Goal: Transaction & Acquisition: Purchase product/service

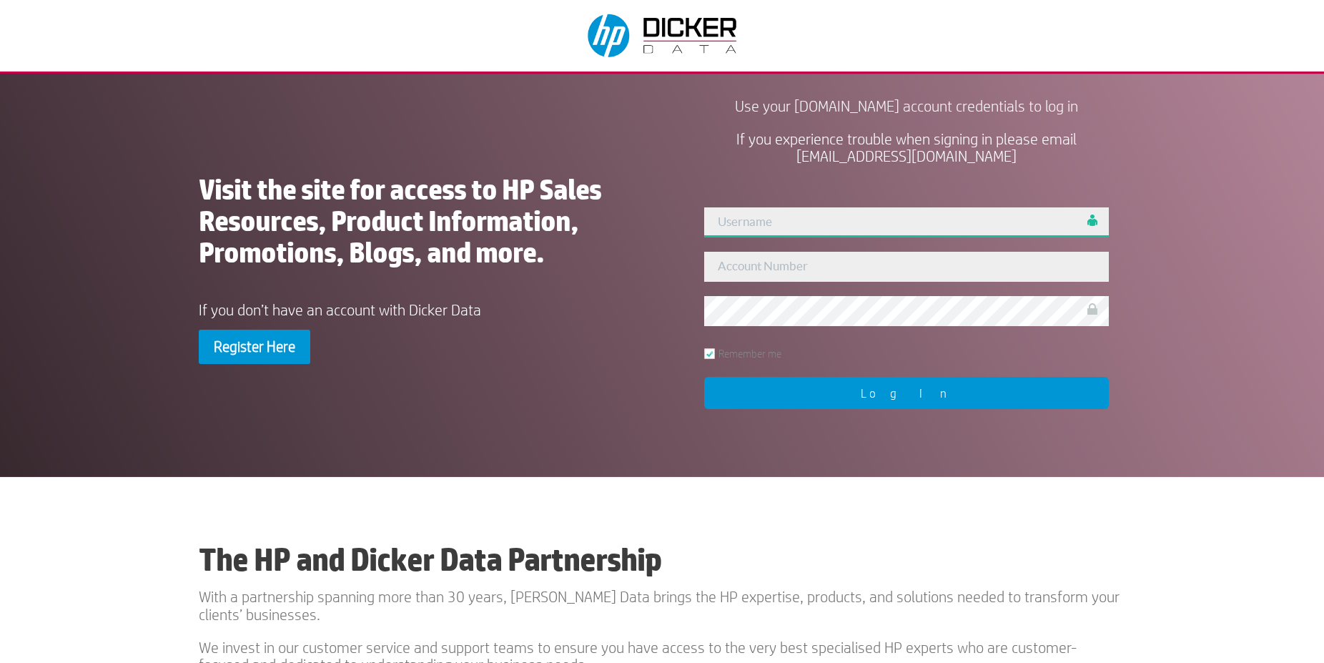
click at [821, 221] on input "text" at bounding box center [906, 222] width 405 height 30
type input "admin"
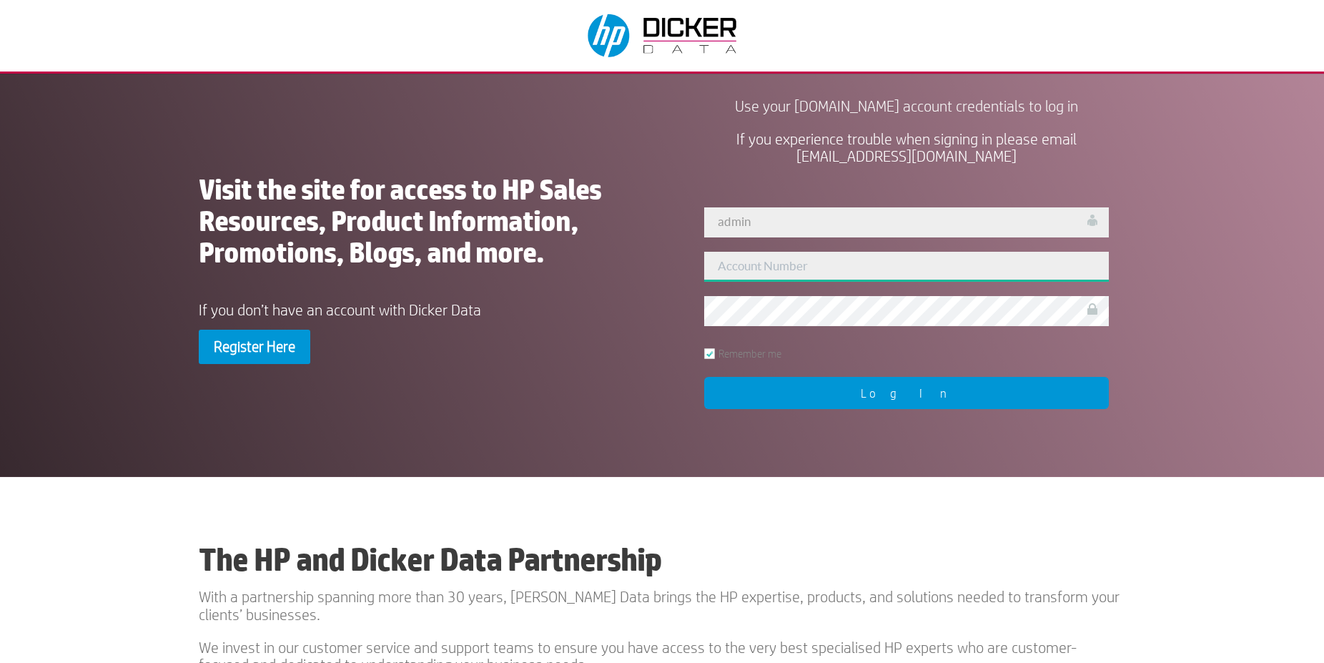
click at [799, 265] on input "text" at bounding box center [906, 267] width 405 height 30
type input "455527"
click at [832, 412] on div "User Not Found!! admin 455527 Remember me Log In" at bounding box center [907, 306] width 438 height 233
click at [838, 391] on input "Log In" at bounding box center [906, 393] width 405 height 32
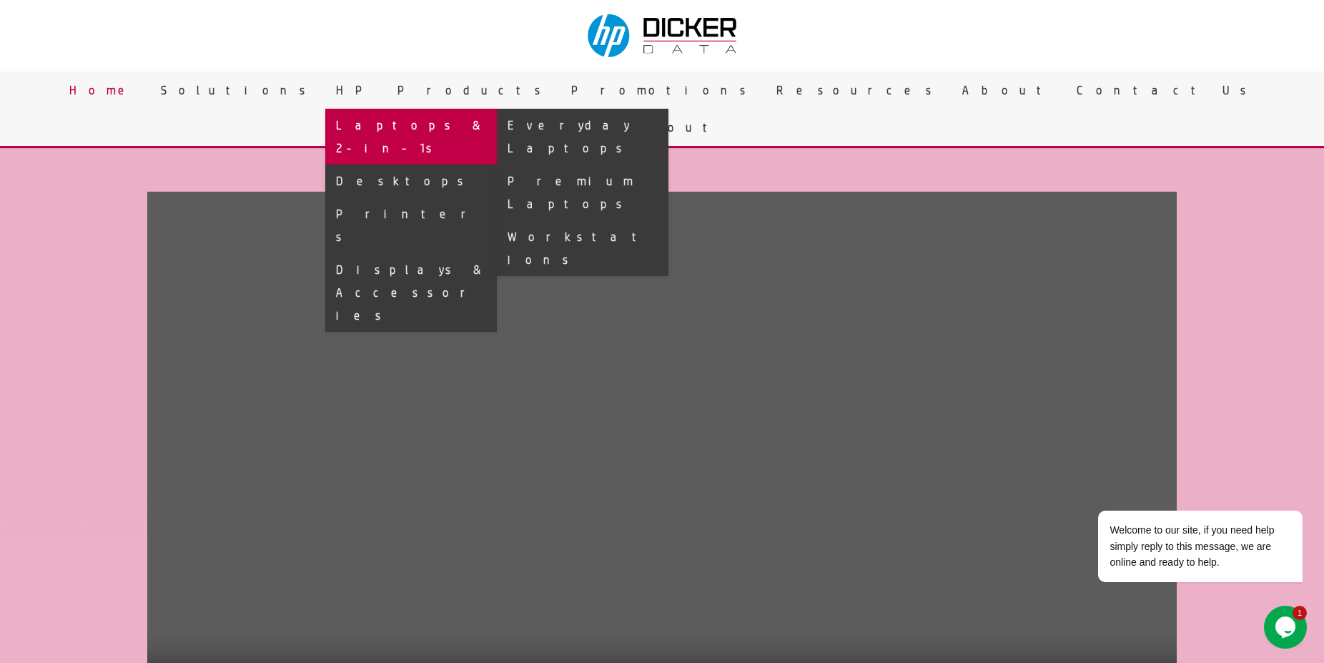
click at [497, 115] on link "Laptops & 2-in-1s" at bounding box center [411, 137] width 172 height 56
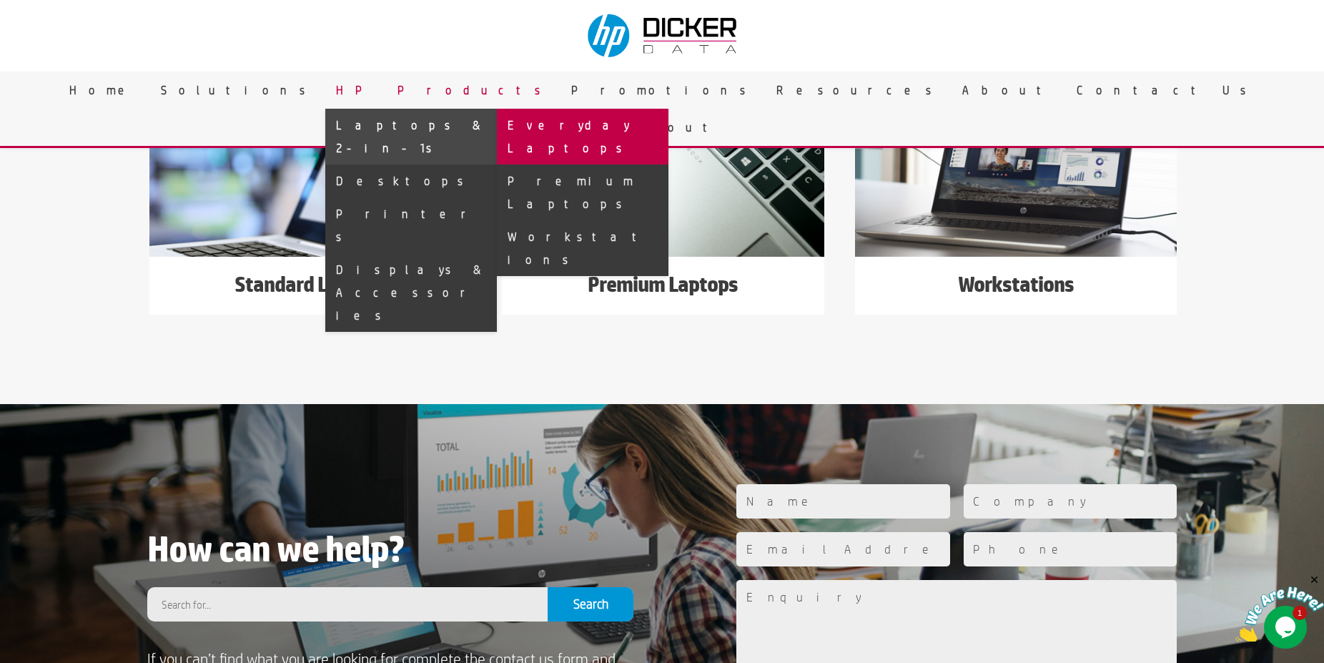
click at [668, 130] on link "Everyday Laptops" at bounding box center [583, 137] width 172 height 56
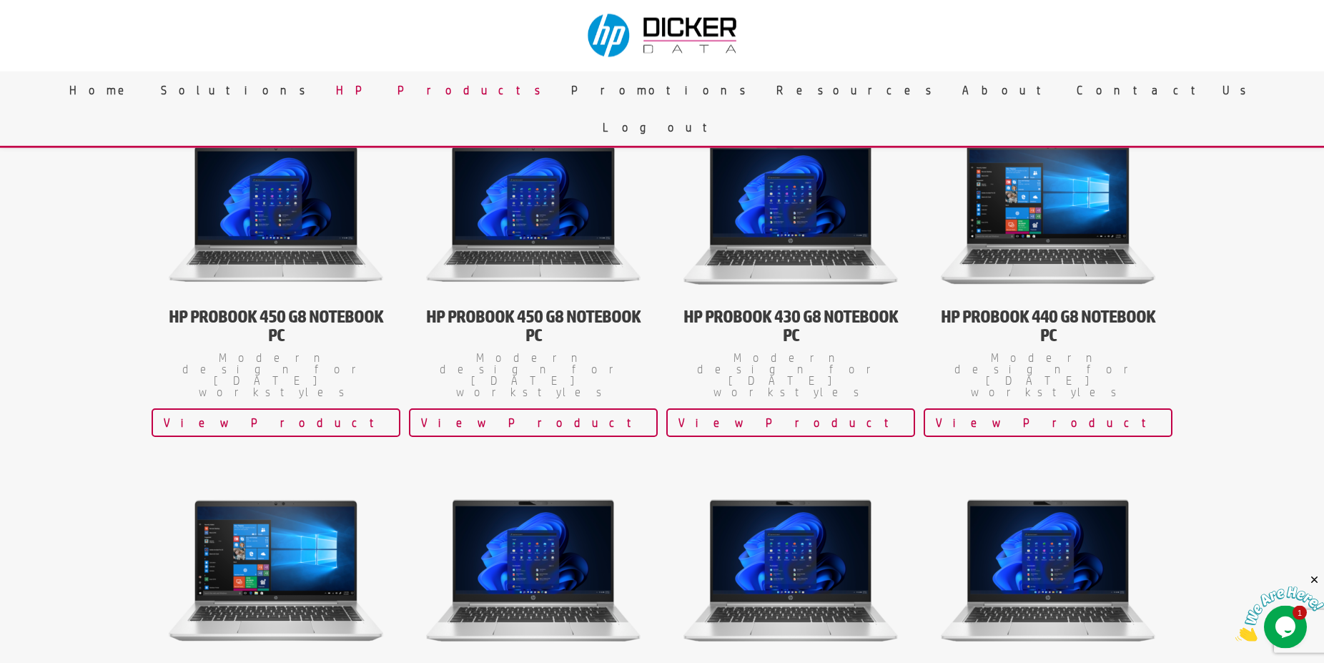
scroll to position [437, 0]
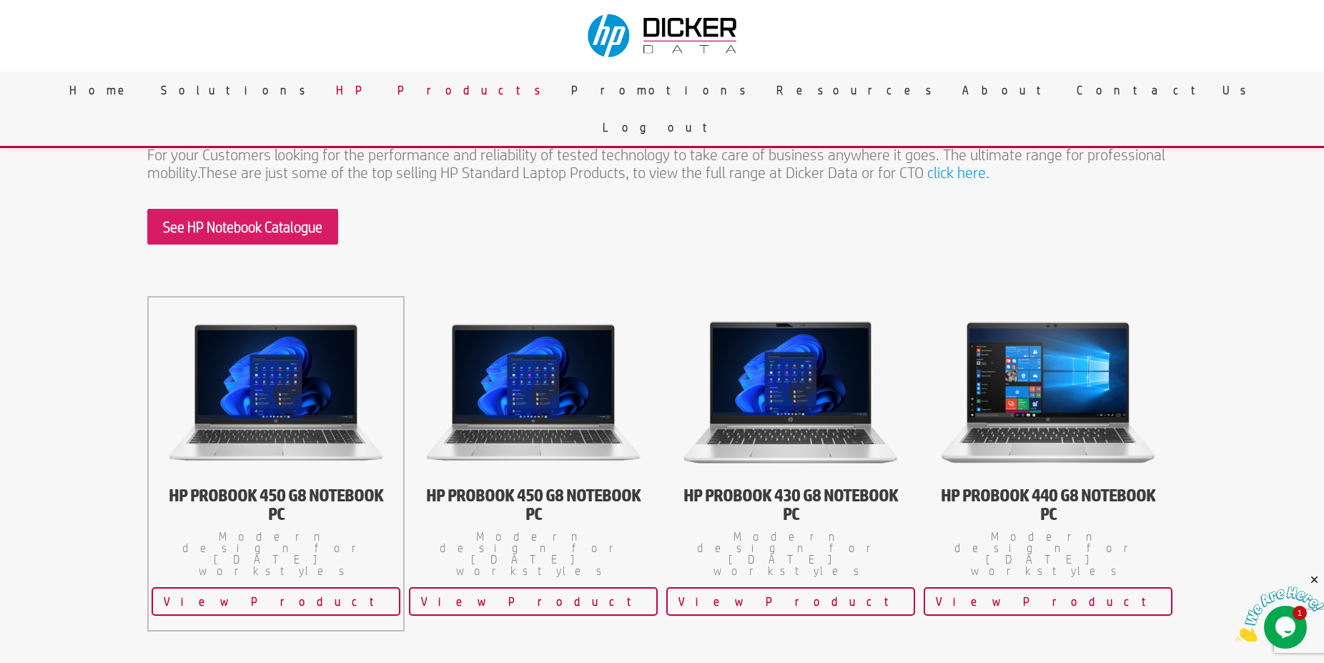
click at [305, 361] on img at bounding box center [276, 392] width 214 height 161
click at [234, 587] on link "View Product" at bounding box center [276, 601] width 249 height 29
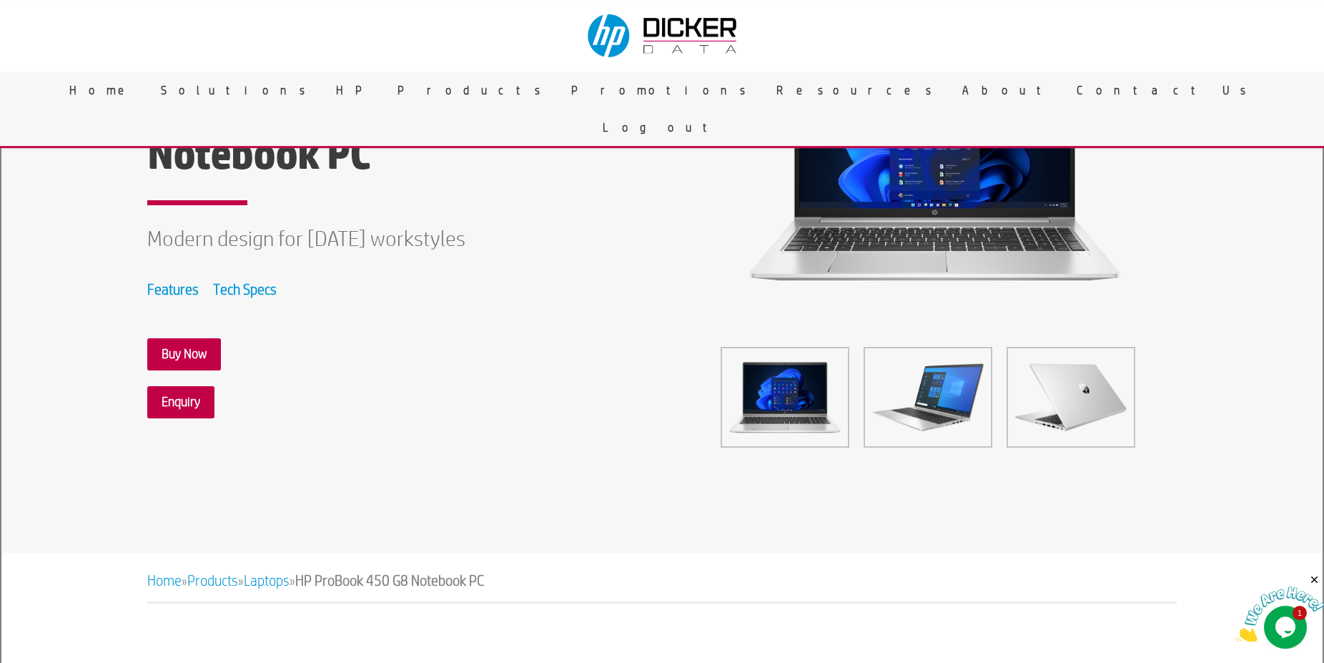
scroll to position [73, 0]
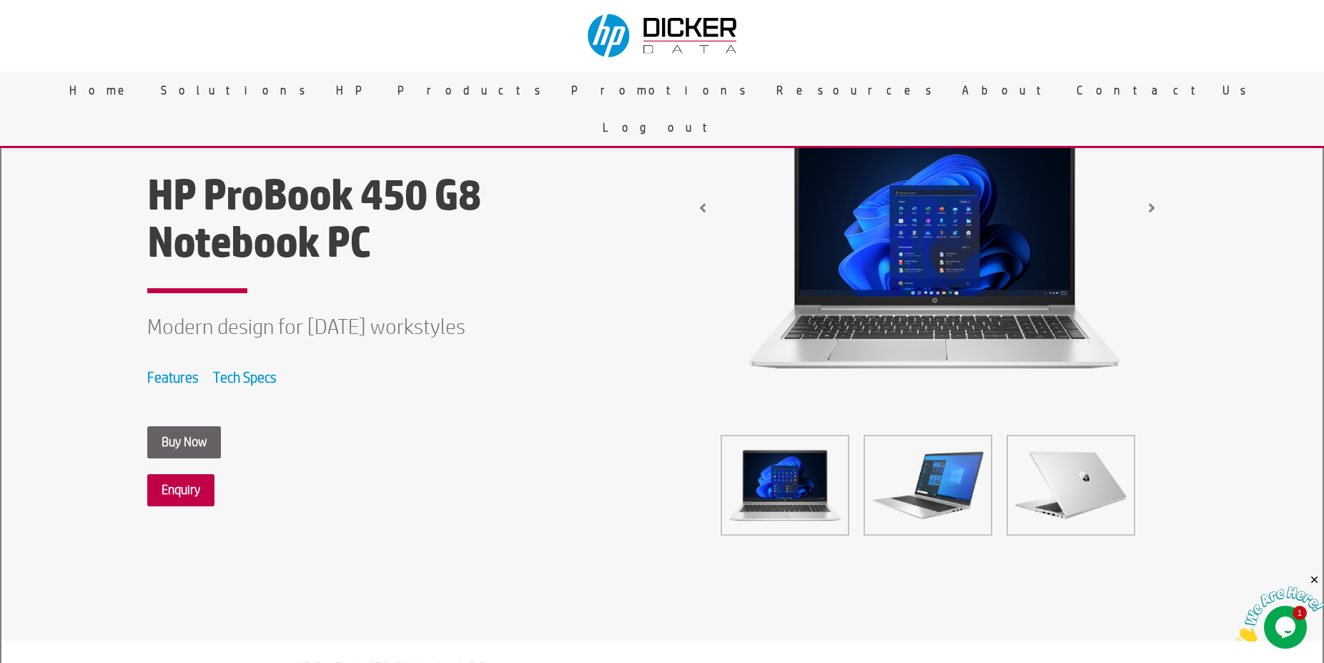
click at [189, 439] on link "Buy Now" at bounding box center [184, 442] width 74 height 32
click at [725, 140] on div at bounding box center [521, 253] width 414 height 305
